Goal: Book appointment/travel/reservation

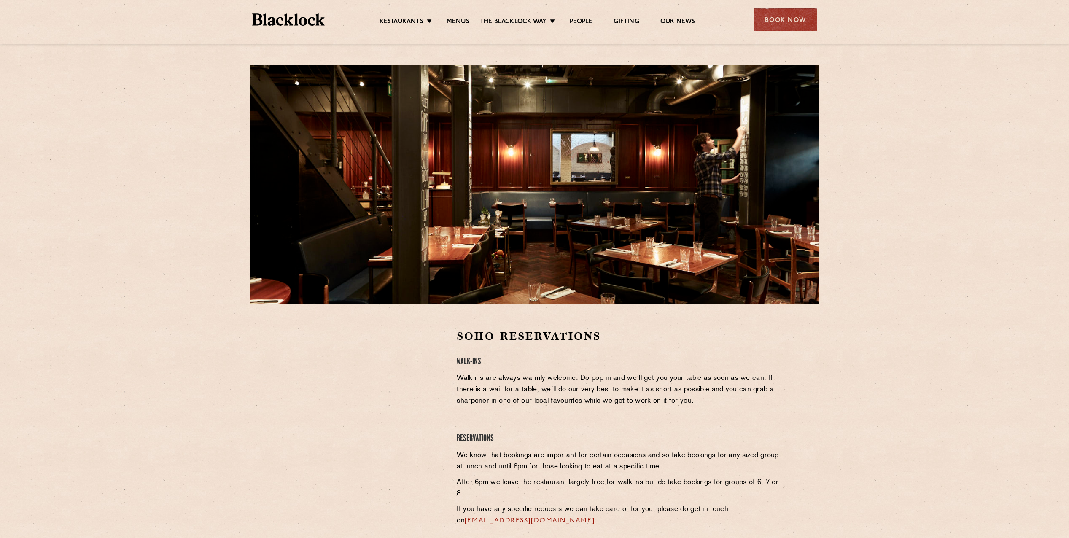
click at [720, 403] on p "Walk-ins are always warmly welcome. Do pop in and we’ll get you your table as s…" at bounding box center [617, 390] width 323 height 34
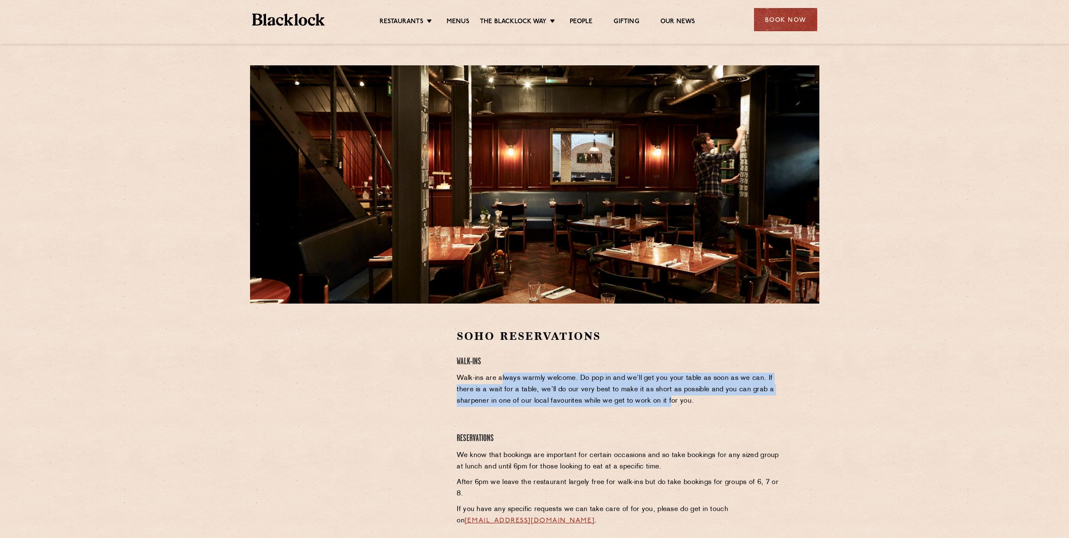
drag, startPoint x: 669, startPoint y: 397, endPoint x: 500, endPoint y: 378, distance: 170.5
click at [500, 378] on p "Walk-ins are always warmly welcome. Do pop in and we’ll get you your table as s…" at bounding box center [617, 390] width 323 height 34
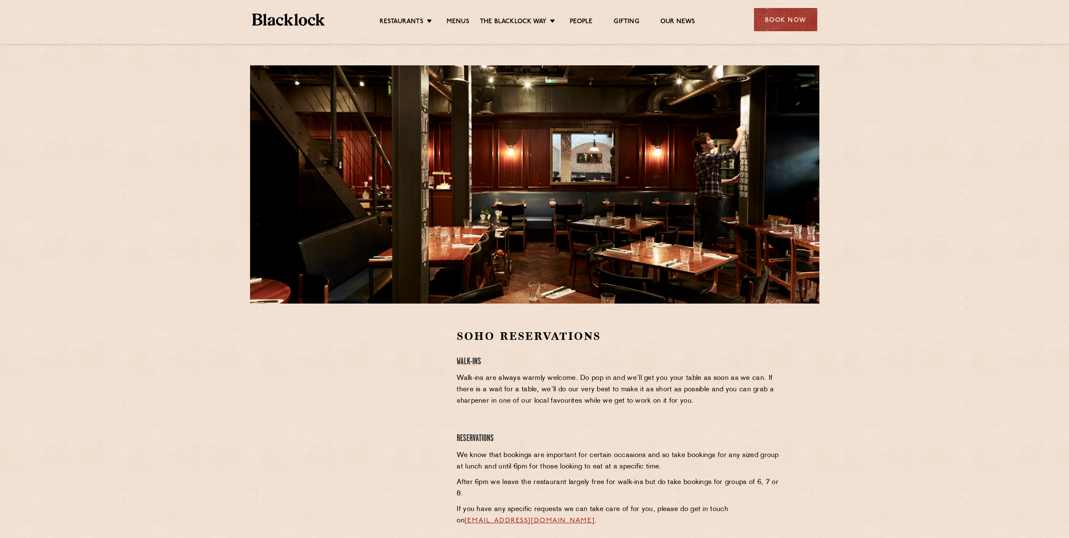
drag, startPoint x: 500, startPoint y: 378, endPoint x: 762, endPoint y: 419, distance: 265.0
click at [763, 421] on div "Soho Reservations Walk-Ins Walk-ins are always warmly welcome. Do pop in and we…" at bounding box center [618, 445] width 336 height 233
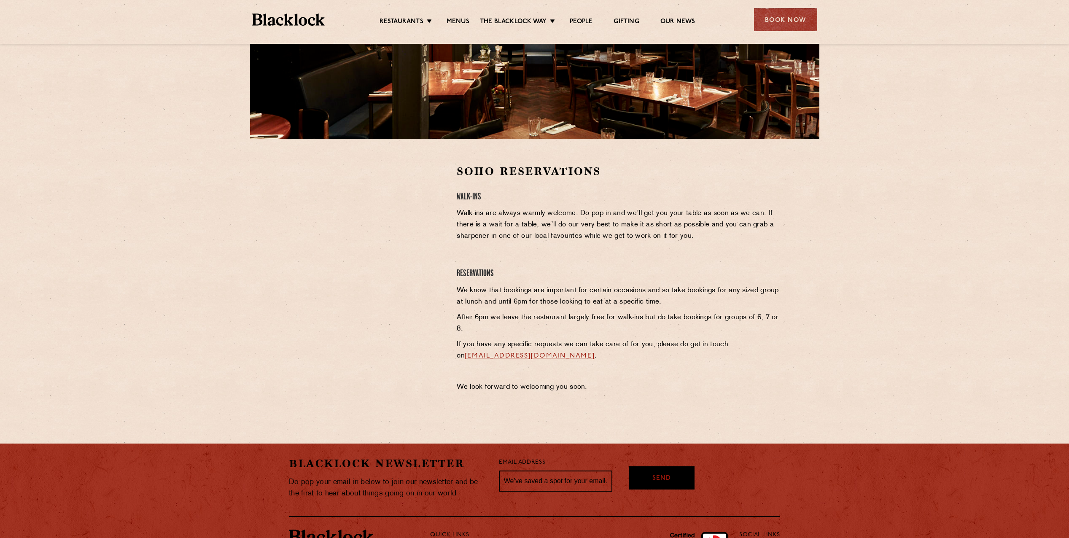
scroll to position [169, 0]
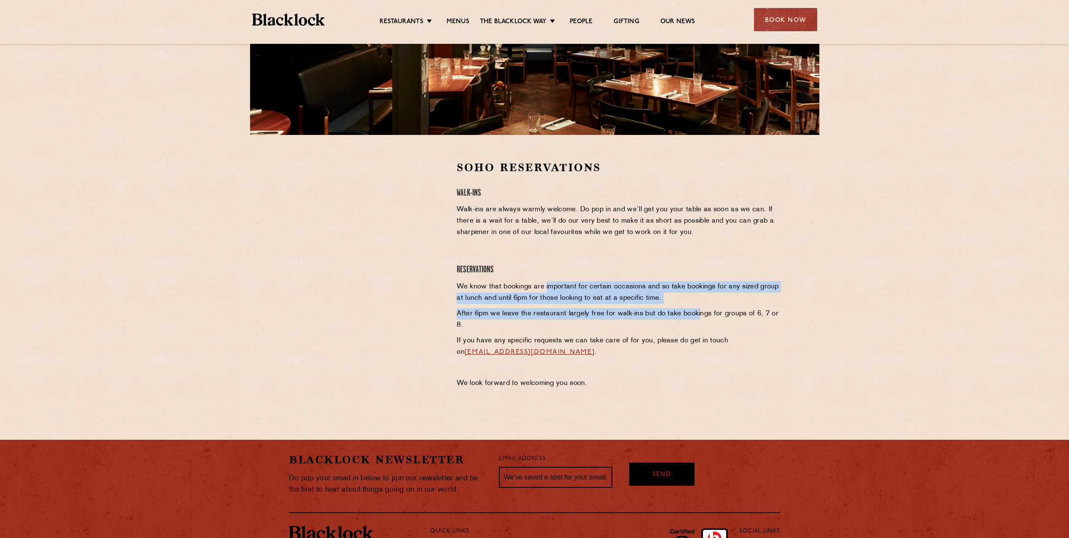
drag, startPoint x: 545, startPoint y: 286, endPoint x: 779, endPoint y: 323, distance: 236.4
click at [768, 322] on div "Soho Reservations Walk-Ins Walk-ins are always warmly welcome. Do pop in and we…" at bounding box center [618, 276] width 336 height 233
drag, startPoint x: 779, startPoint y: 323, endPoint x: 840, endPoint y: 331, distance: 62.5
click at [840, 331] on section "Soho Reservations Walk-Ins Walk-ins are always warmly welcome. Do pop in and we…" at bounding box center [534, 277] width 1069 height 284
drag, startPoint x: 639, startPoint y: 336, endPoint x: 545, endPoint y: 285, distance: 106.7
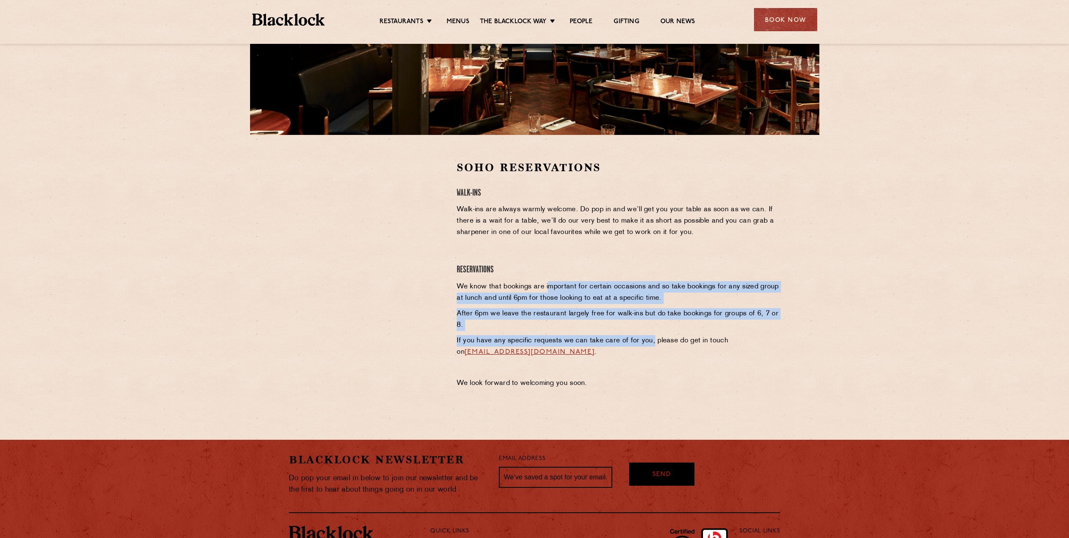
click at [545, 285] on div "Soho Reservations Walk-Ins Walk-ins are always warmly welcome. Do pop in and we…" at bounding box center [618, 276] width 336 height 233
drag, startPoint x: 545, startPoint y: 285, endPoint x: 760, endPoint y: 326, distance: 218.7
click at [760, 326] on p "After 6pm we leave the restaurant largely free for walk-ins but do take booking…" at bounding box center [617, 319] width 323 height 23
drag, startPoint x: 615, startPoint y: 338, endPoint x: 588, endPoint y: 293, distance: 52.6
click at [588, 293] on div "Soho Reservations Walk-Ins Walk-ins are always warmly welcome. Do pop in and we…" at bounding box center [618, 276] width 336 height 233
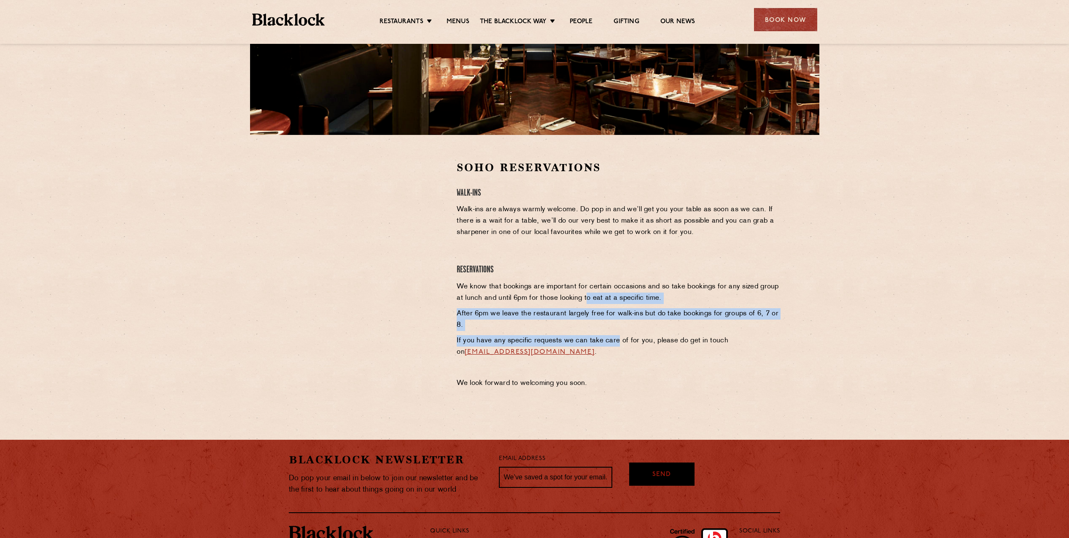
drag, startPoint x: 588, startPoint y: 293, endPoint x: 868, endPoint y: 332, distance: 283.5
click at [868, 332] on section "Soho Reservations Walk-Ins Walk-ins are always warmly welcome. Do pop in and we…" at bounding box center [534, 277] width 1069 height 284
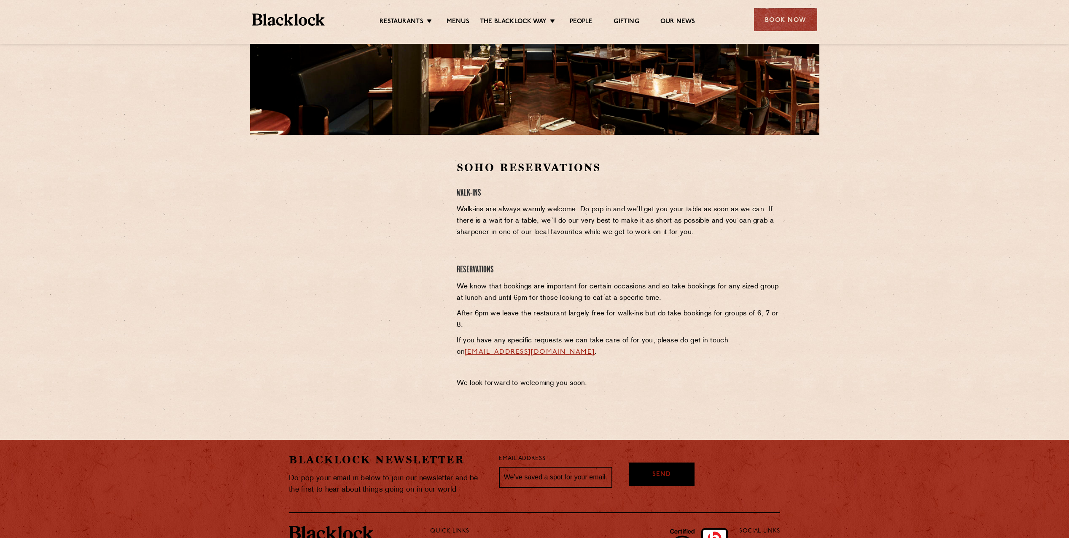
click at [301, 25] on img at bounding box center [288, 19] width 73 height 12
